Goal: Transaction & Acquisition: Purchase product/service

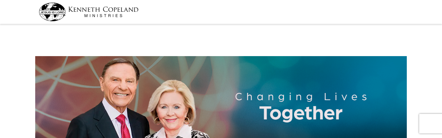
select select "MN"
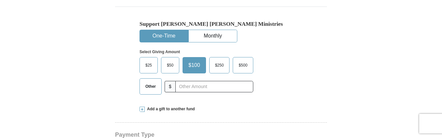
scroll to position [196, 0]
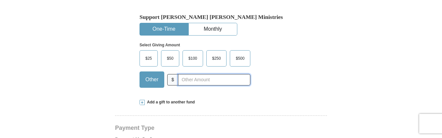
click at [183, 79] on input "text" at bounding box center [214, 79] width 72 height 11
type input "382.00"
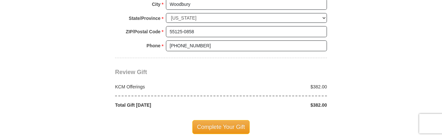
scroll to position [587, 0]
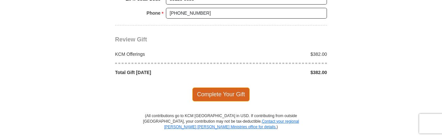
click at [224, 91] on span "Complete Your Gift" at bounding box center [221, 94] width 58 height 14
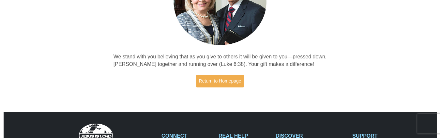
scroll to position [98, 0]
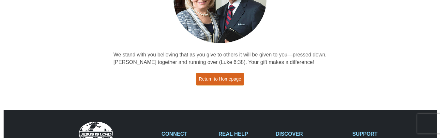
click at [234, 79] on link "Return to Homepage" at bounding box center [220, 79] width 48 height 13
